Goal: Task Accomplishment & Management: Use online tool/utility

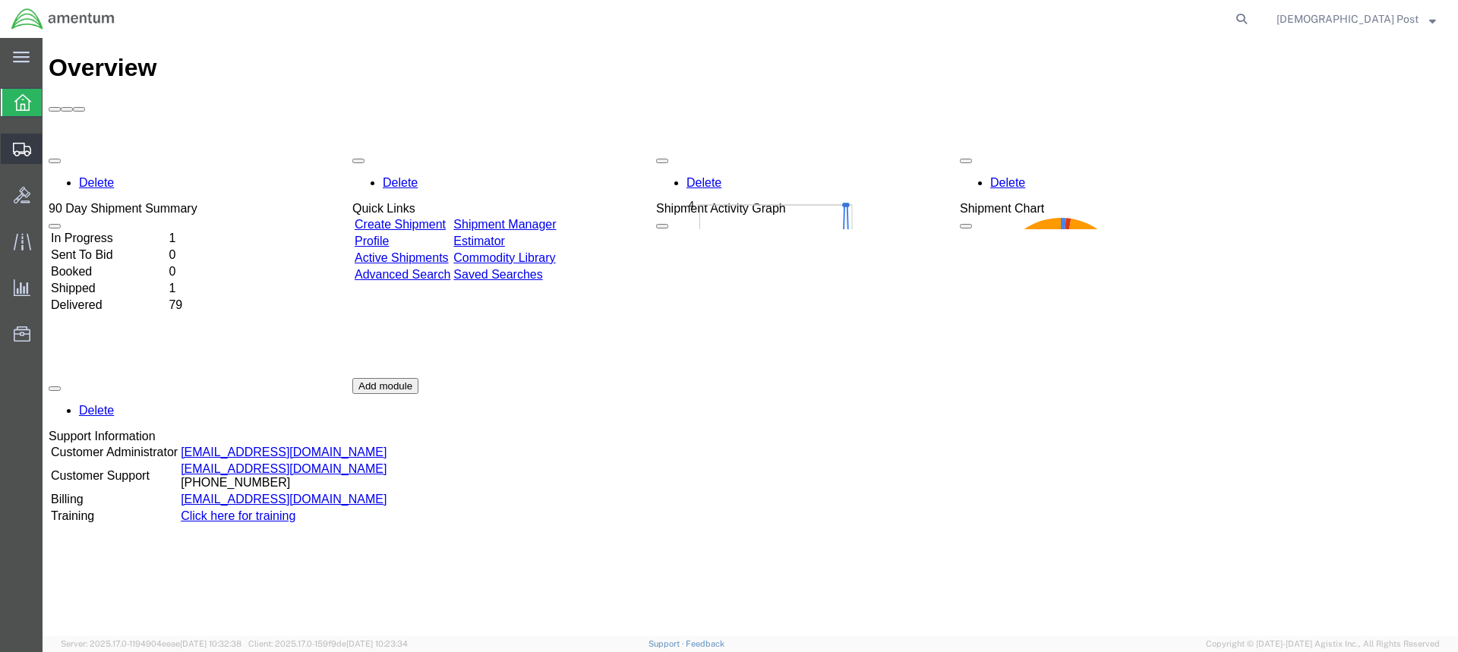
click at [18, 149] on icon at bounding box center [22, 150] width 18 height 14
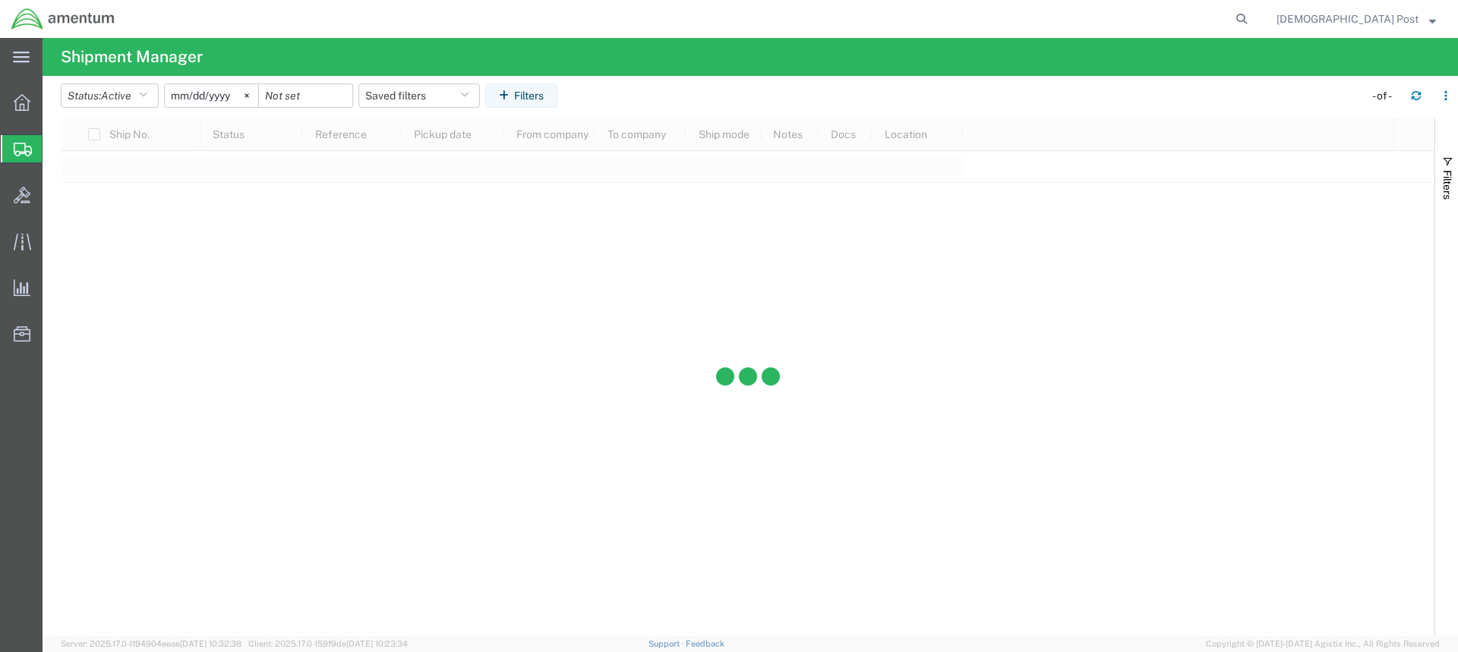
click at [95, 172] on div "main_menu Created with Sketch. Collapse Menu Overview Shipments Shipment Manage…" at bounding box center [729, 345] width 1458 height 614
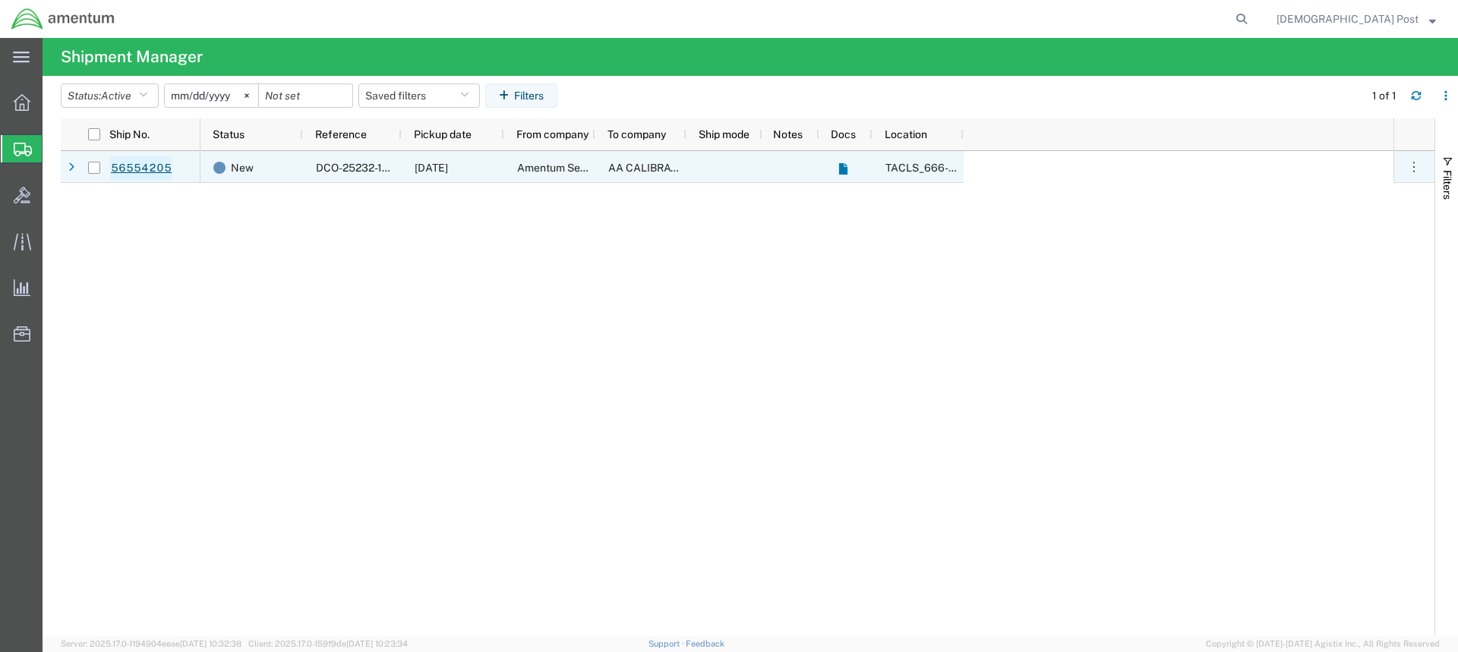
click at [128, 168] on link "56554205" at bounding box center [141, 168] width 62 height 24
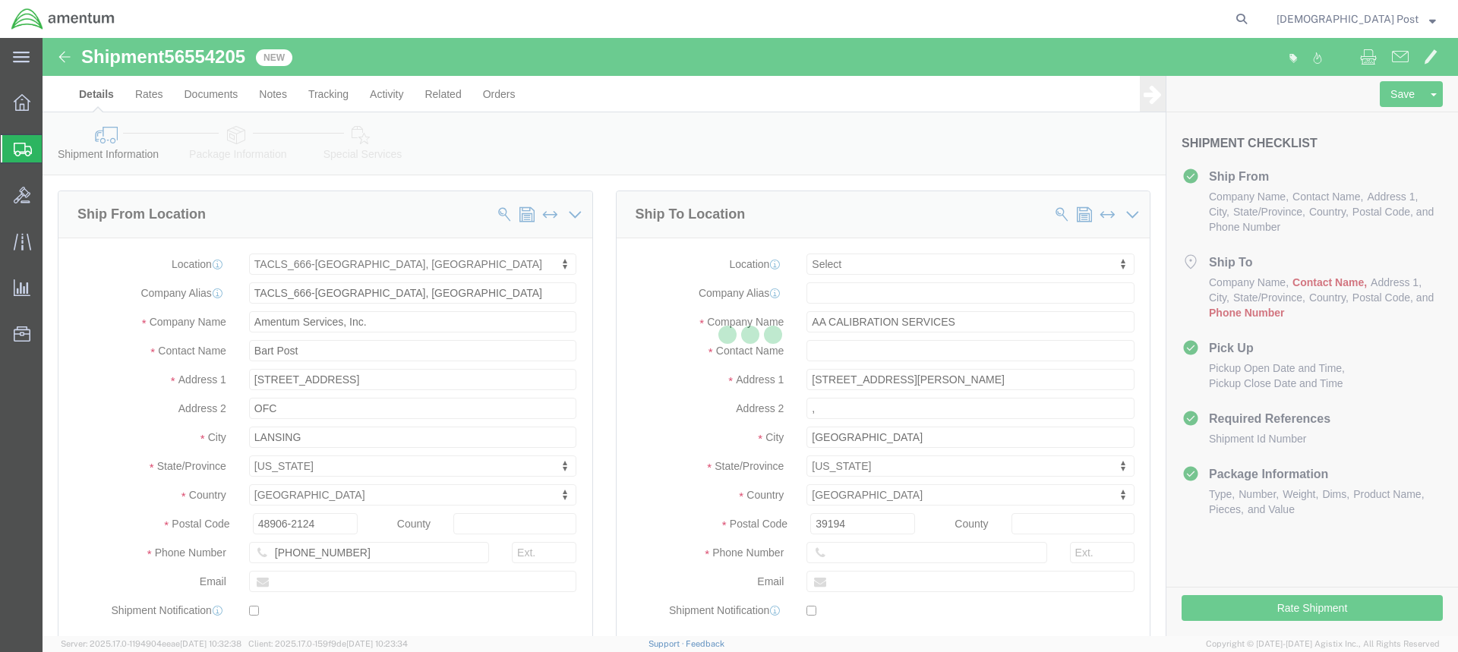
select select "42733"
select select
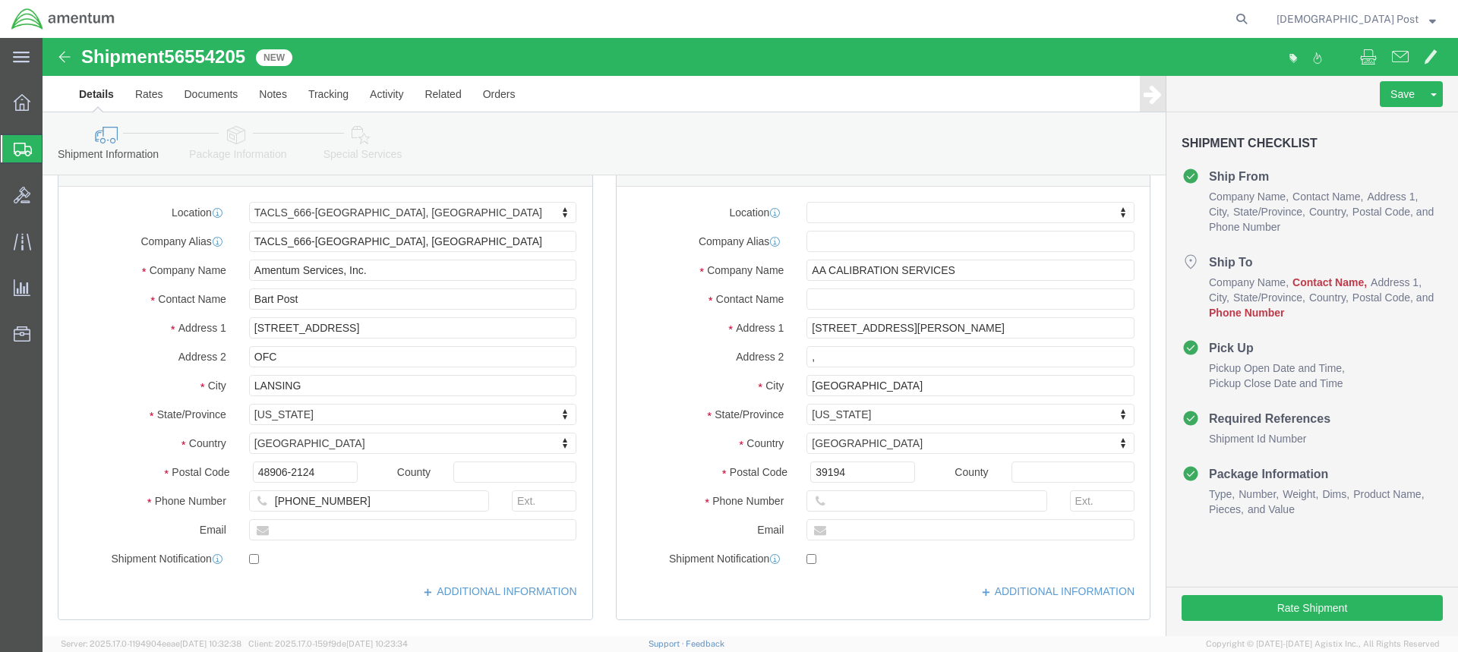
scroll to position [76, 0]
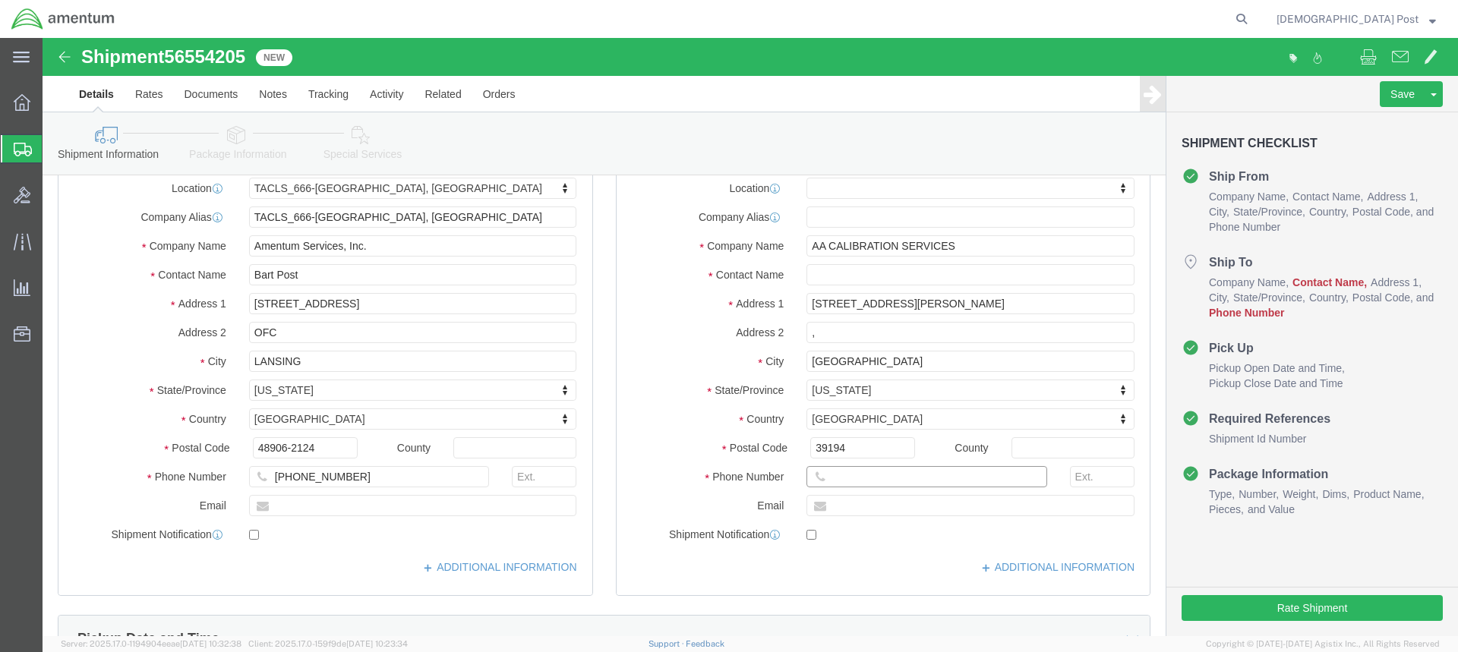
click input "text"
drag, startPoint x: 318, startPoint y: 446, endPoint x: 194, endPoint y: 440, distance: 124.7
click div "[PHONE_NUMBER]"
click input "text"
paste input "[PHONE_NUMBER]"
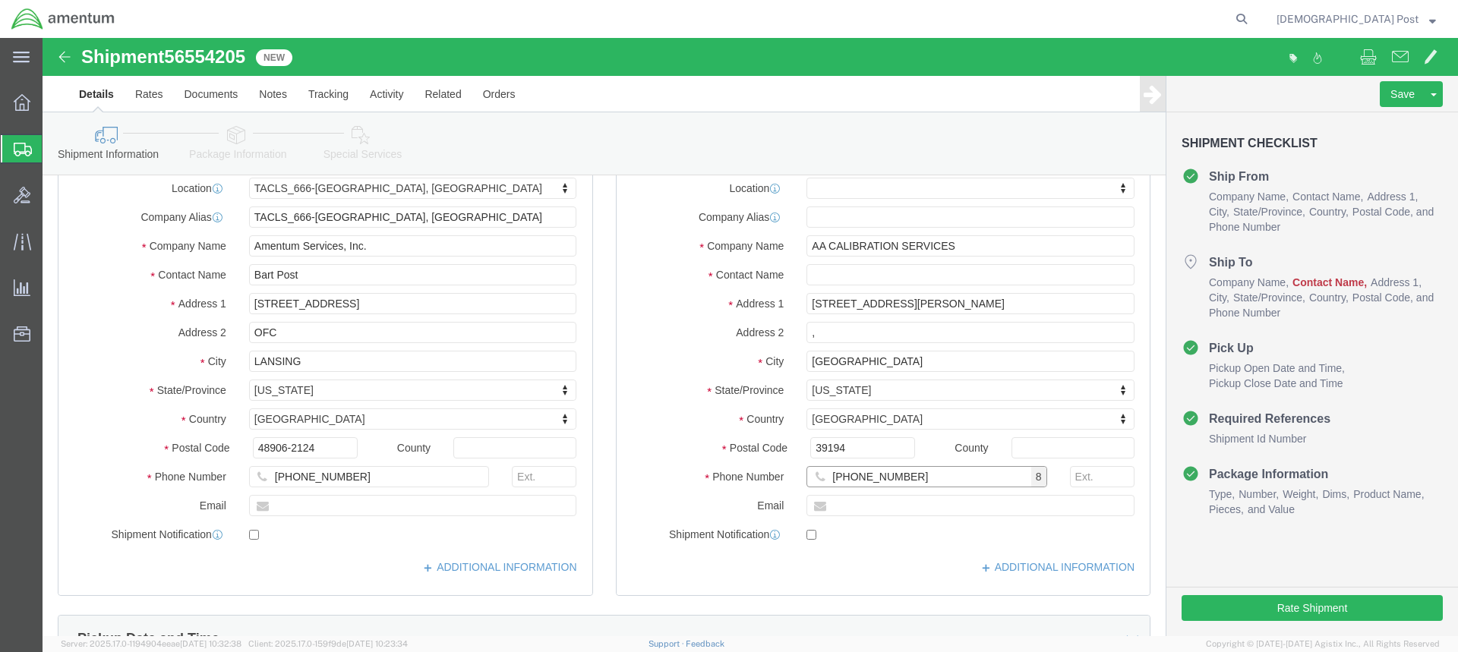
type input "[PHONE_NUMBER]"
click label
click input "checkbox"
checkbox input "false"
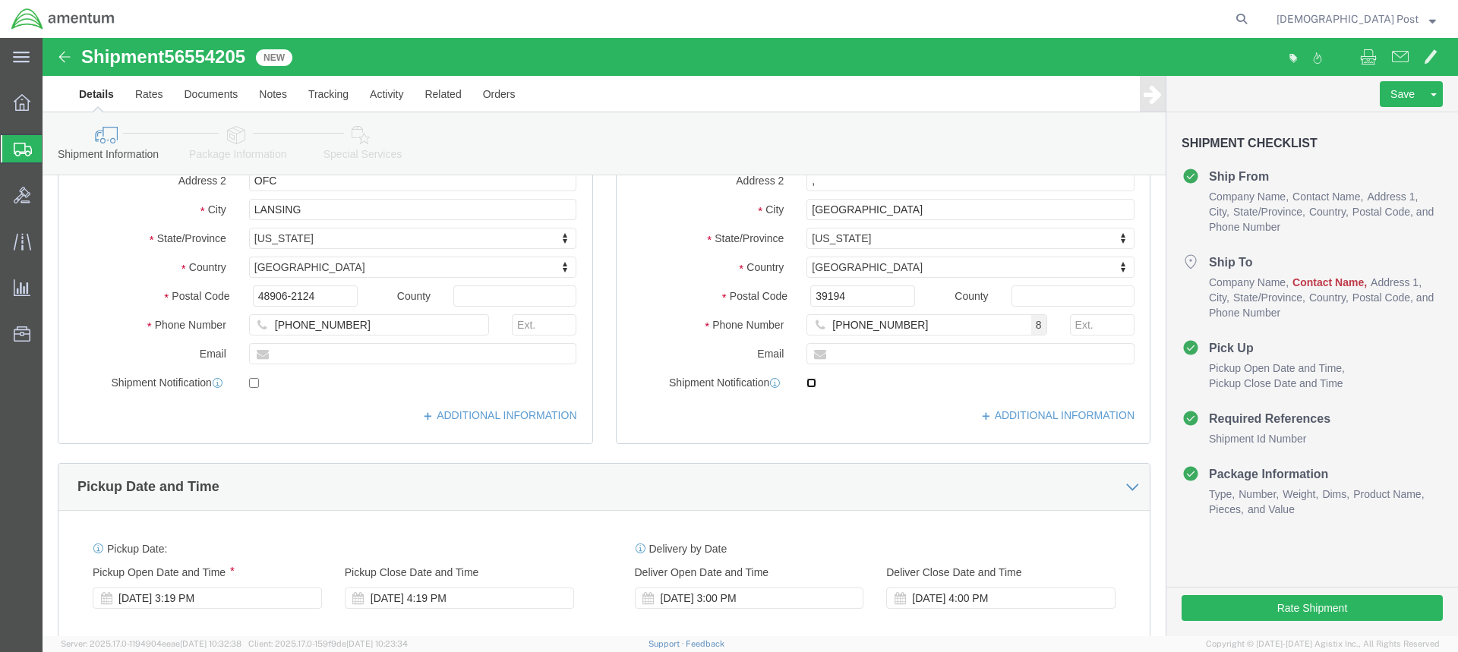
scroll to position [152, 0]
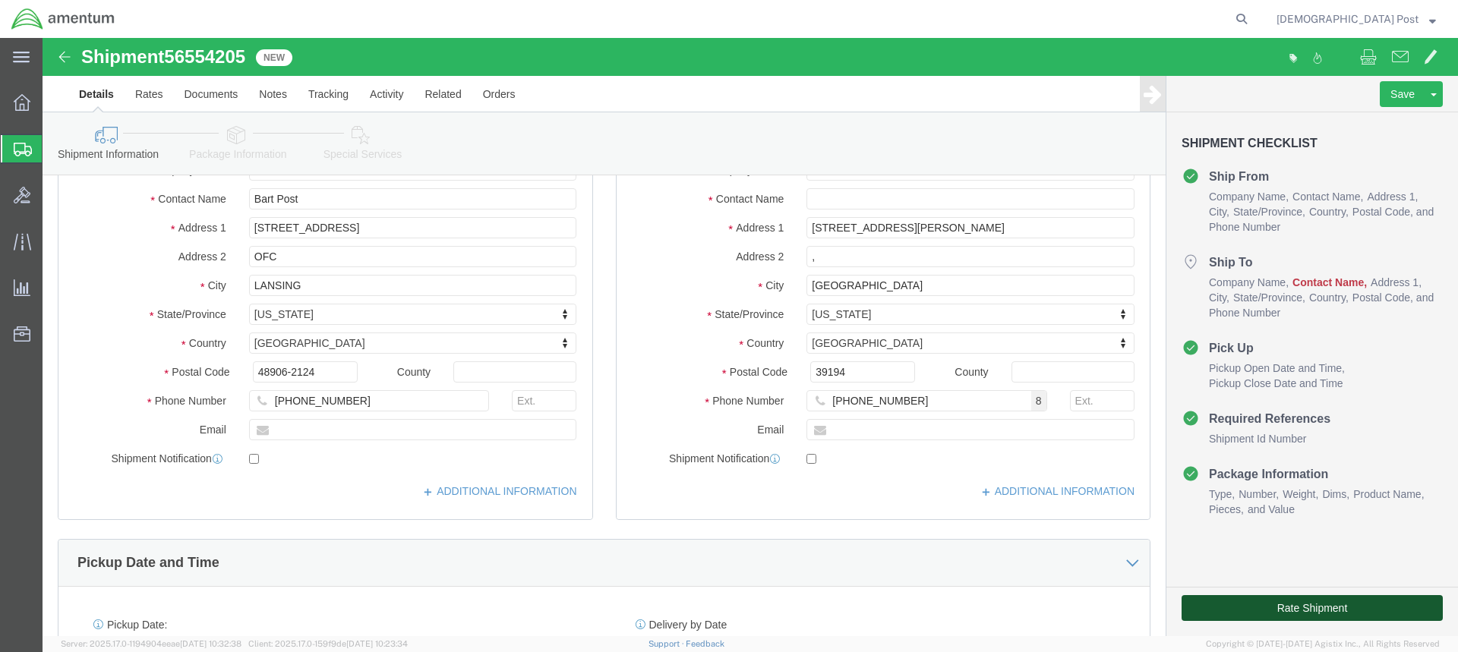
click button "Rate Shipment"
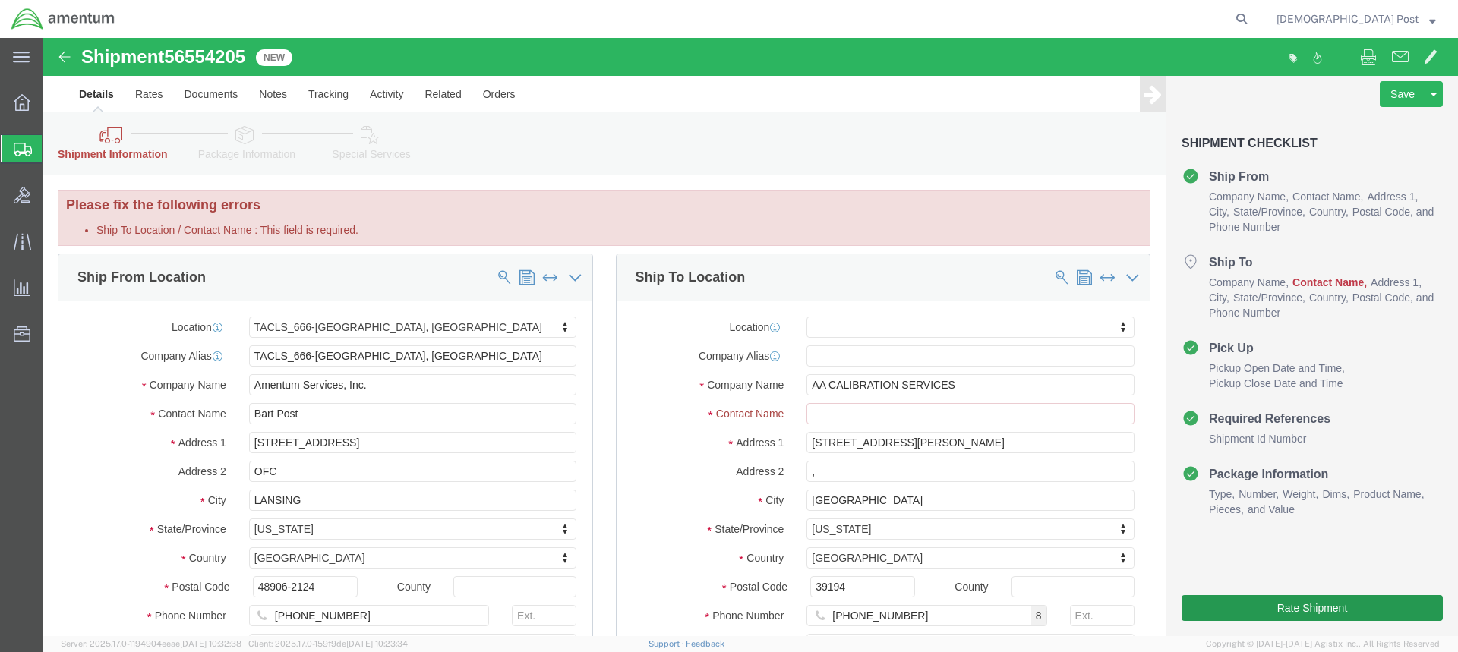
scroll to position [0, 0]
drag, startPoint x: 909, startPoint y: 348, endPoint x: 699, endPoint y: 349, distance: 209.6
click div "Company Name AA CALIBRATION SERVICES"
click input "Ship To Location / Contact Name : This field is required."
paste input "AA CALIBRATION SERVICES"
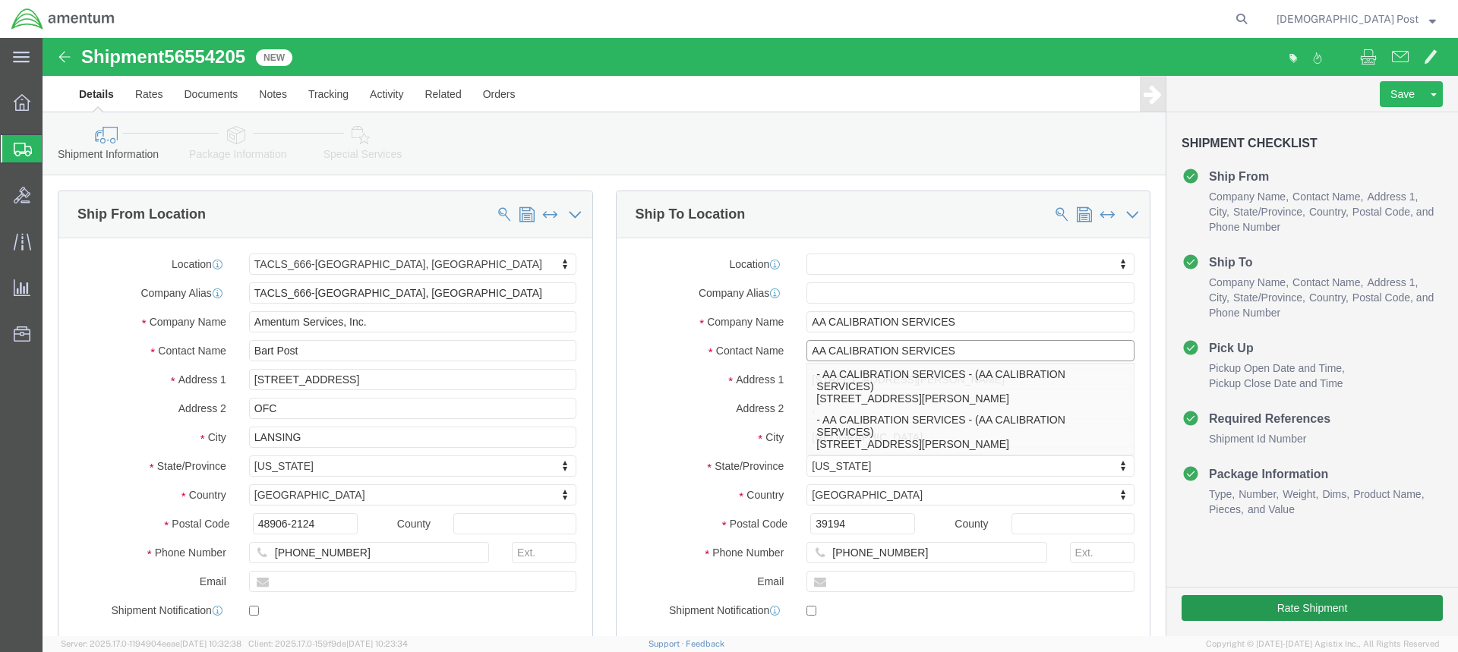
type input "AA CALIBRATION SERVICES"
click button "Rate Shipment"
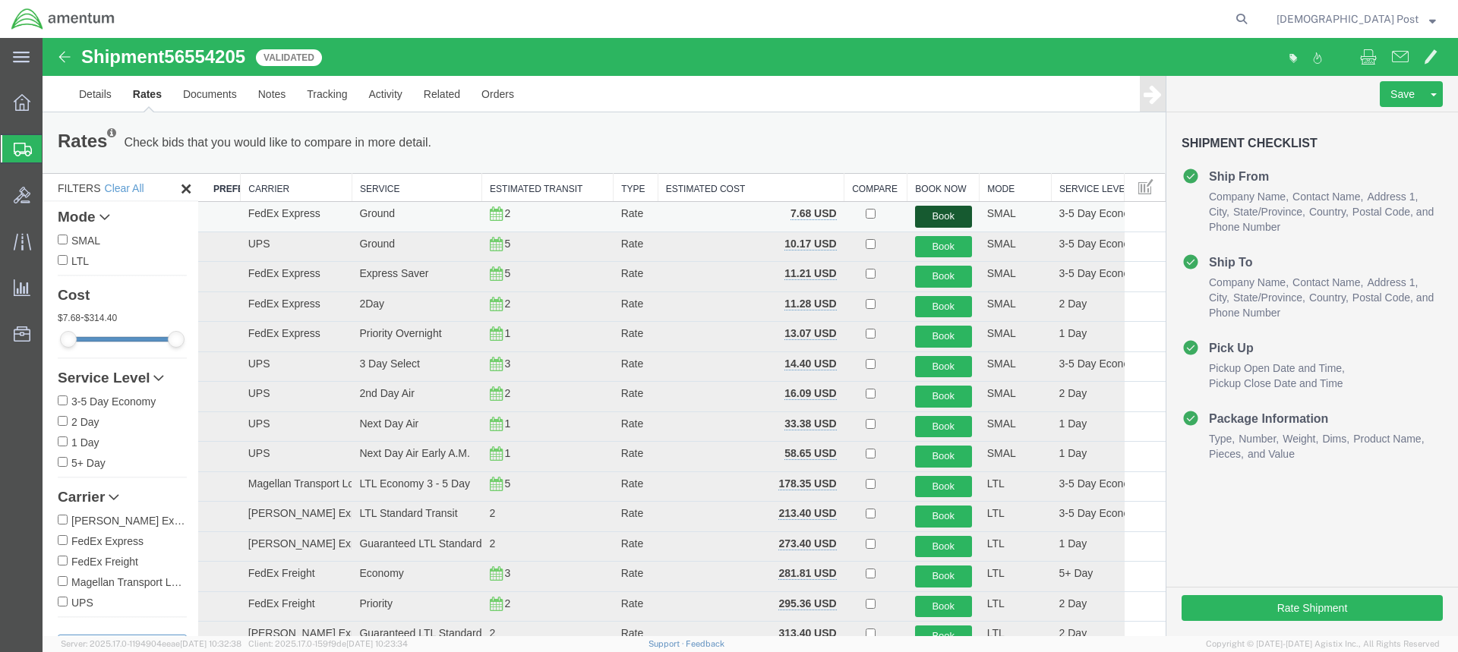
click at [946, 219] on button "Book" at bounding box center [943, 217] width 57 height 22
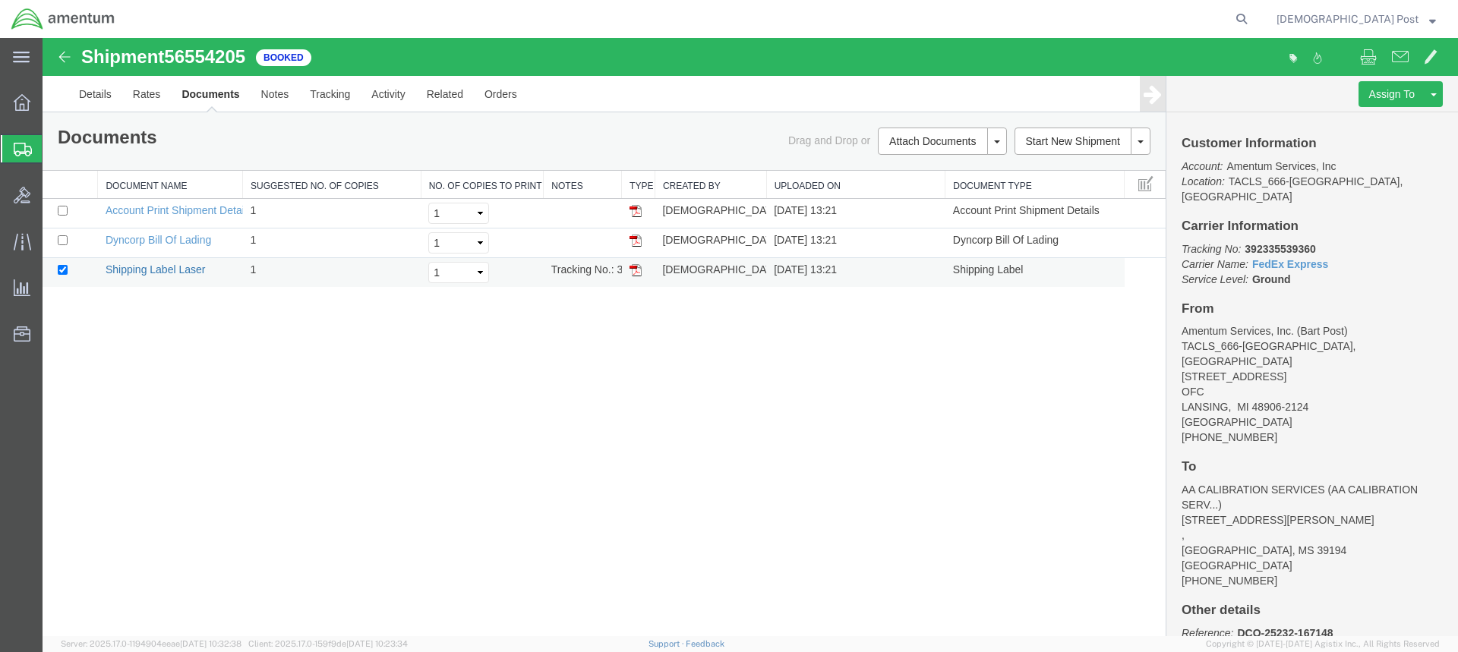
click at [136, 267] on link "Shipping Label Laser" at bounding box center [156, 270] width 100 height 12
click at [191, 242] on link "Dyncorp Bill Of Lading" at bounding box center [159, 240] width 106 height 12
